Goal: Use online tool/utility

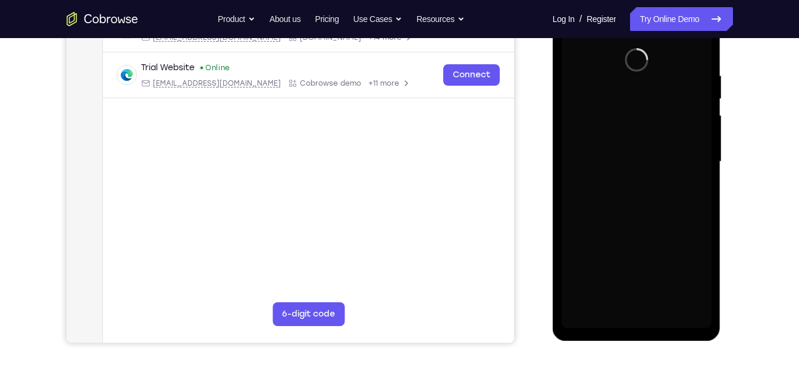
scroll to position [215, 0]
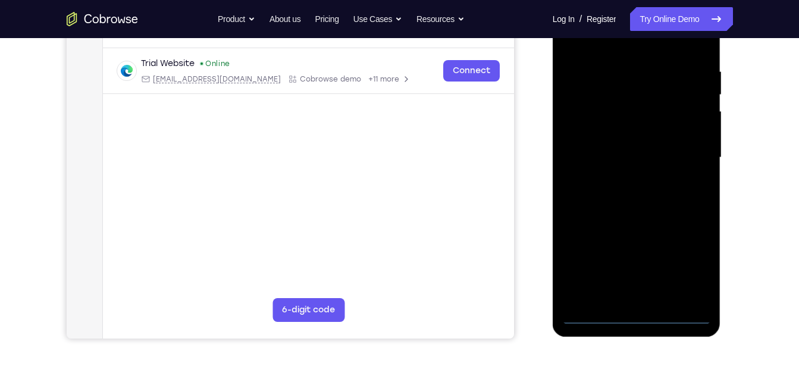
click at [636, 316] on div at bounding box center [637, 157] width 150 height 333
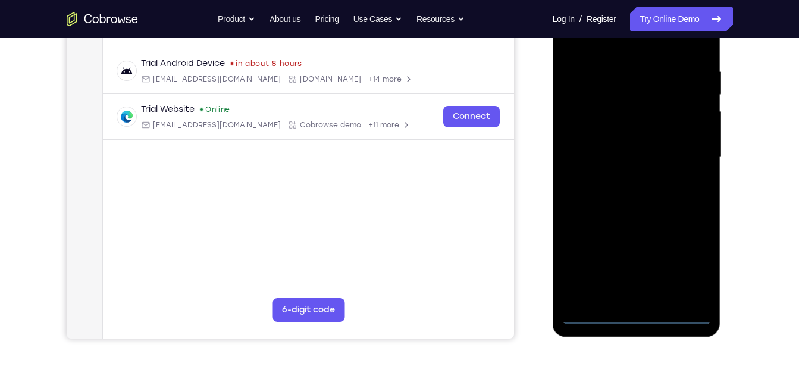
click at [710, 264] on div at bounding box center [637, 157] width 150 height 333
click at [698, 264] on div at bounding box center [637, 157] width 150 height 333
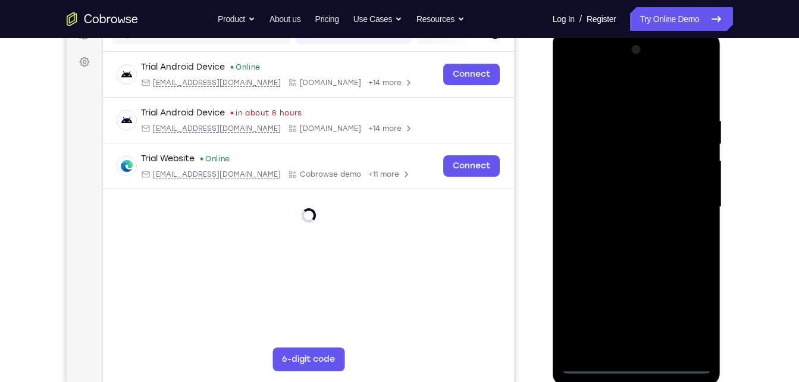
scroll to position [127, 0]
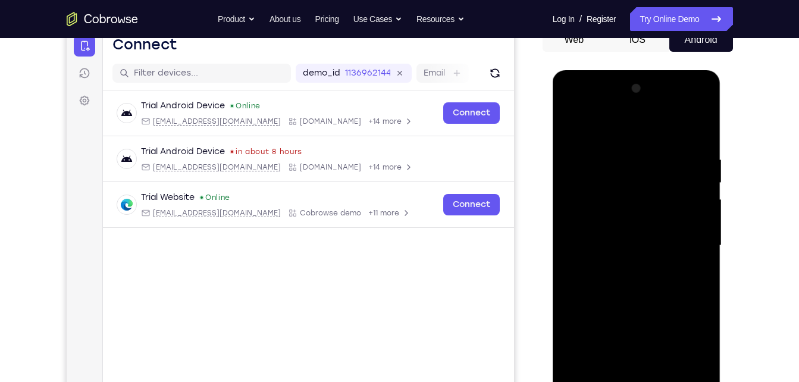
click at [619, 130] on div at bounding box center [637, 245] width 150 height 333
click at [676, 236] on div at bounding box center [637, 245] width 150 height 333
click at [624, 274] on div at bounding box center [637, 245] width 150 height 333
click at [642, 230] on div at bounding box center [637, 245] width 150 height 333
click at [634, 226] on div at bounding box center [637, 245] width 150 height 333
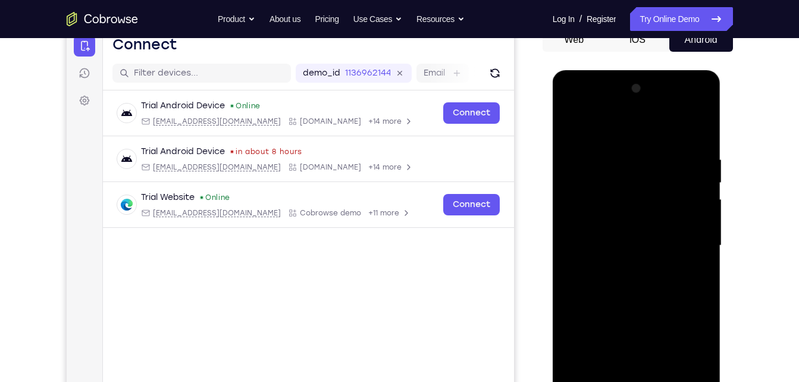
click at [622, 243] on div at bounding box center [637, 245] width 150 height 333
click at [610, 282] on div at bounding box center [637, 245] width 150 height 333
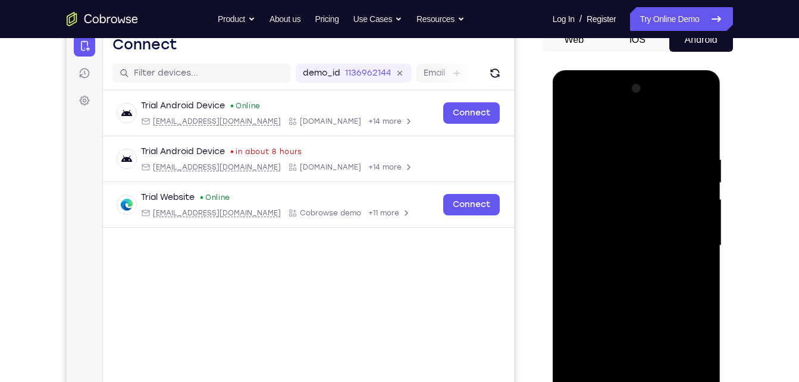
click at [610, 282] on div at bounding box center [637, 245] width 150 height 333
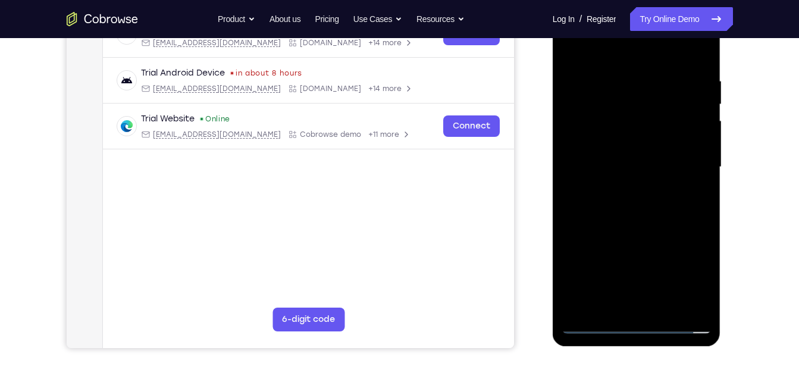
scroll to position [207, 0]
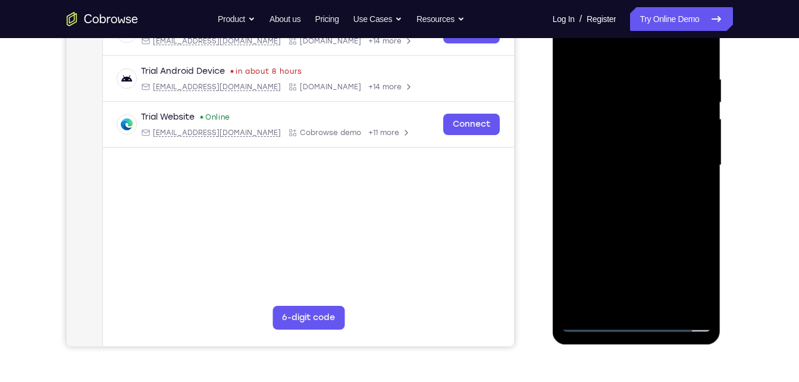
click at [622, 213] on div at bounding box center [637, 165] width 150 height 333
click at [703, 305] on div at bounding box center [637, 165] width 150 height 333
click at [612, 77] on div at bounding box center [637, 165] width 150 height 333
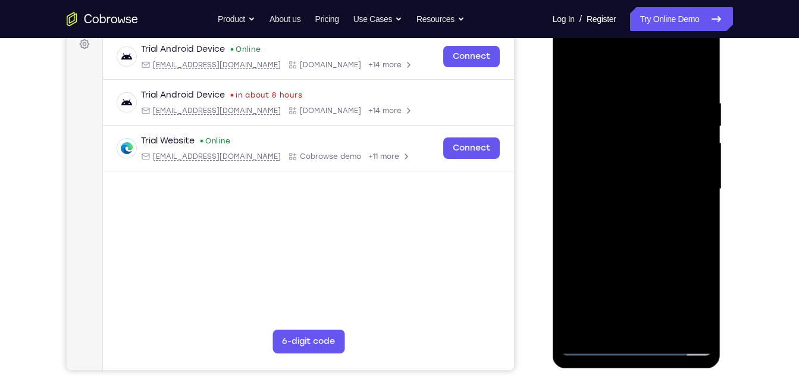
click at [681, 324] on div at bounding box center [637, 189] width 150 height 333
click at [700, 73] on div at bounding box center [637, 189] width 150 height 333
drag, startPoint x: 675, startPoint y: 88, endPoint x: 640, endPoint y: 96, distance: 36.1
click at [640, 96] on div at bounding box center [637, 189] width 150 height 333
click at [612, 96] on div at bounding box center [637, 189] width 150 height 333
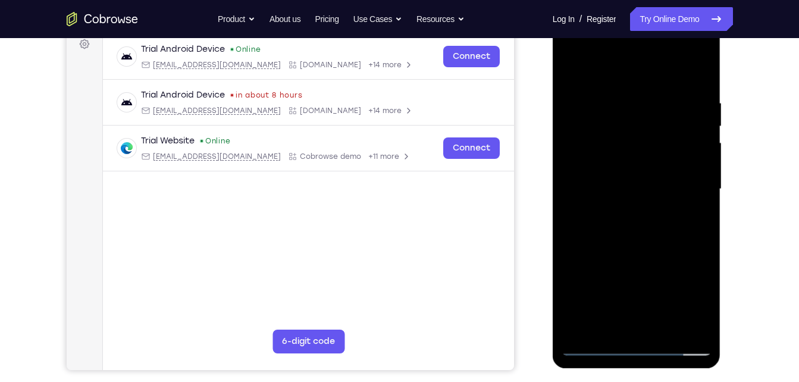
click at [698, 73] on div at bounding box center [637, 189] width 150 height 333
drag, startPoint x: 694, startPoint y: 87, endPoint x: 583, endPoint y: 96, distance: 111.0
click at [583, 96] on div at bounding box center [637, 189] width 150 height 333
drag, startPoint x: 674, startPoint y: 109, endPoint x: 537, endPoint y: 125, distance: 138.3
click at [553, 125] on html "Online web based iOS Simulators and Android Emulators. Run iPhone, iPad, Mobile…" at bounding box center [638, 192] width 170 height 357
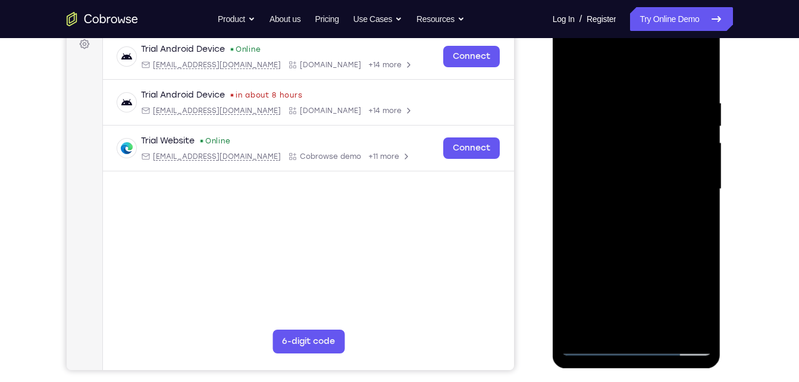
drag, startPoint x: 672, startPoint y: 85, endPoint x: 543, endPoint y: 93, distance: 129.3
click at [553, 93] on html "Online web based iOS Simulators and Android Emulators. Run iPhone, iPad, Mobile…" at bounding box center [638, 192] width 170 height 357
drag, startPoint x: 686, startPoint y: 115, endPoint x: 550, endPoint y: 109, distance: 136.3
click at [553, 109] on html "Online web based iOS Simulators and Android Emulators. Run iPhone, iPad, Mobile…" at bounding box center [638, 192] width 170 height 357
